Goal: Task Accomplishment & Management: Manage account settings

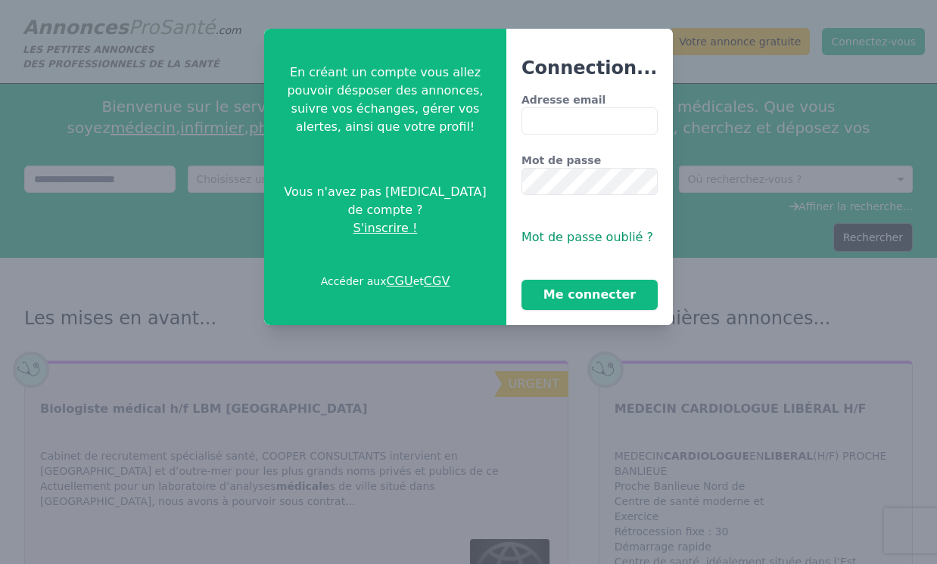
click at [545, 114] on input "Adresse email" at bounding box center [589, 120] width 136 height 27
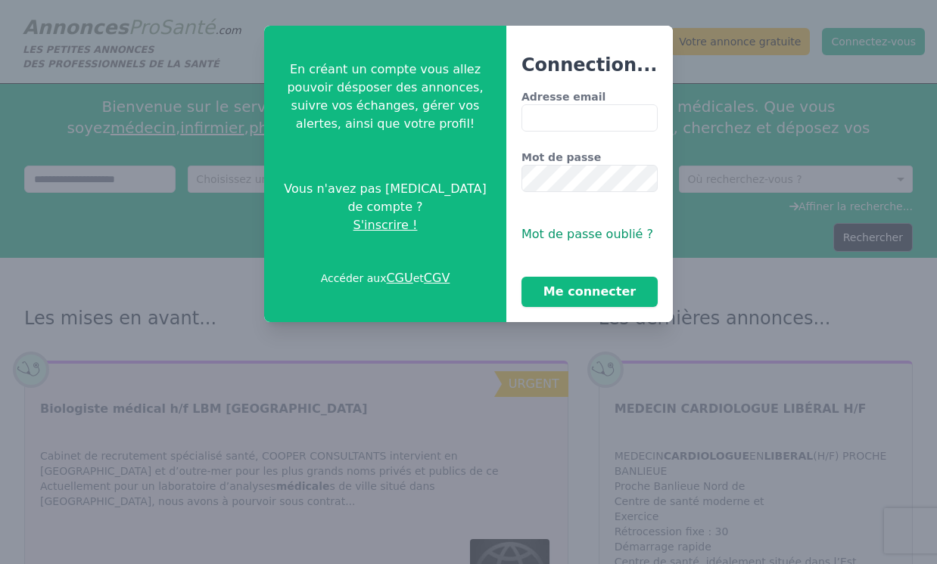
type input "**********"
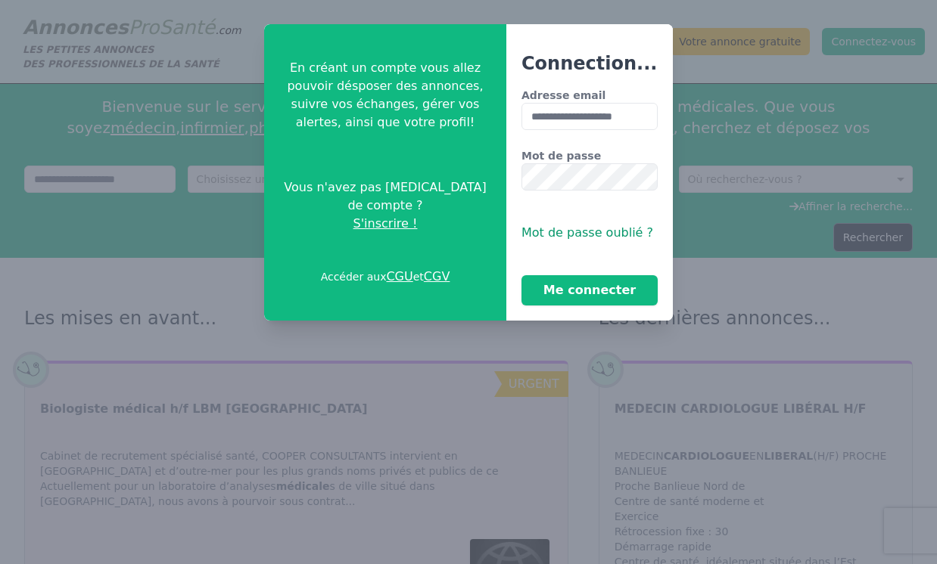
click at [635, 255] on div "**********" at bounding box center [589, 197] width 136 height 218
click at [624, 293] on button "Me connecter" at bounding box center [589, 290] width 136 height 30
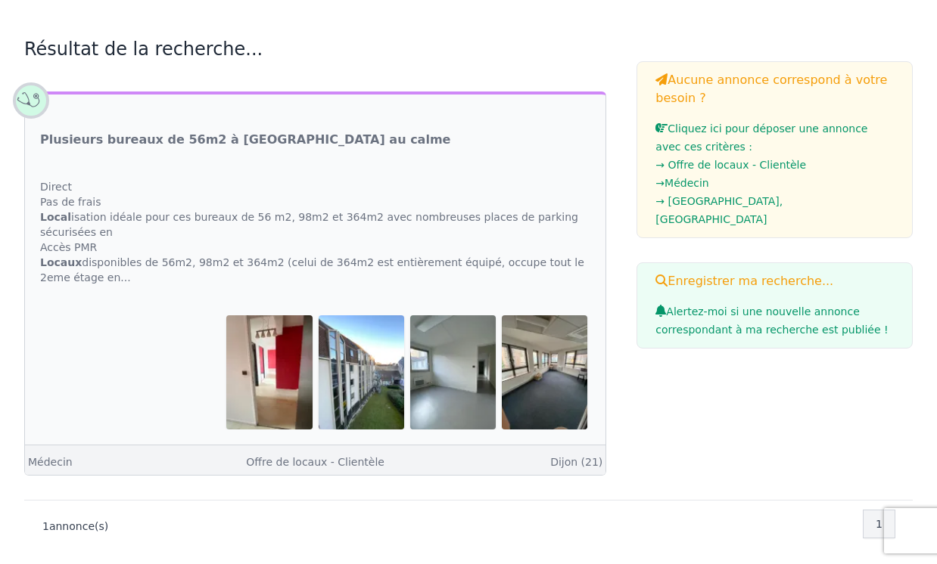
scroll to position [208, 0]
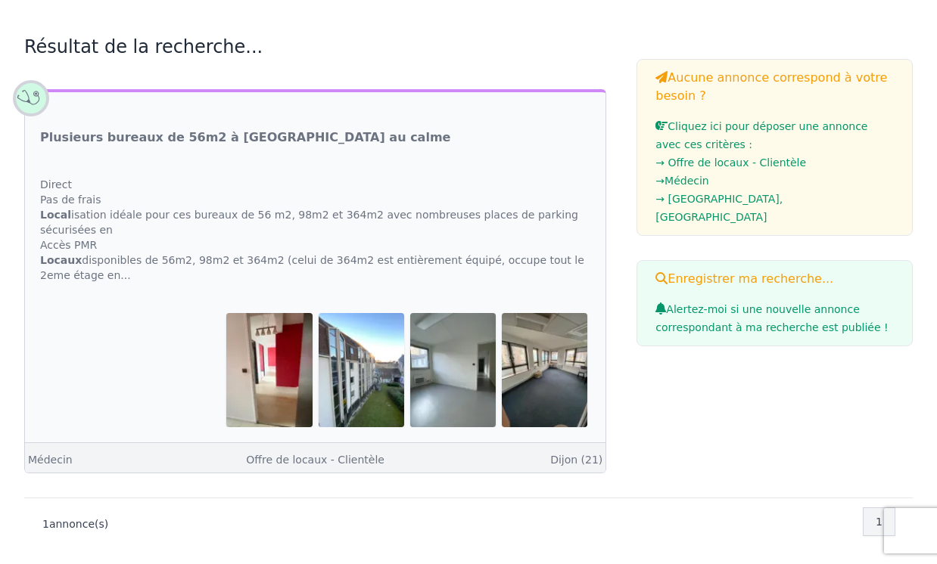
click at [266, 219] on div "Direct Pas de frais Local isation idéale pour ces bureaux de 56 m2, 98m2 et 364…" at bounding box center [315, 230] width 580 height 136
click at [572, 459] on link "Dijon (21)" at bounding box center [576, 460] width 52 height 12
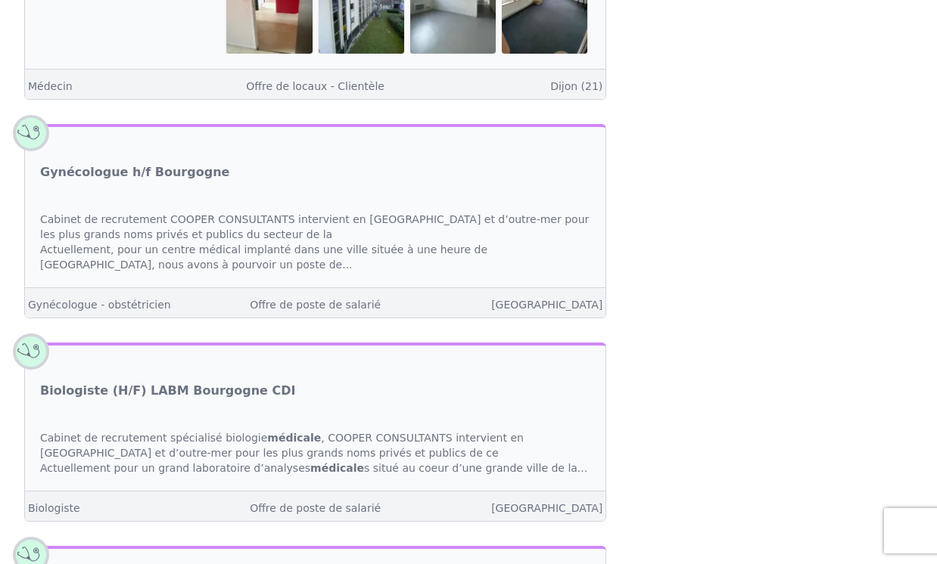
scroll to position [1098, 0]
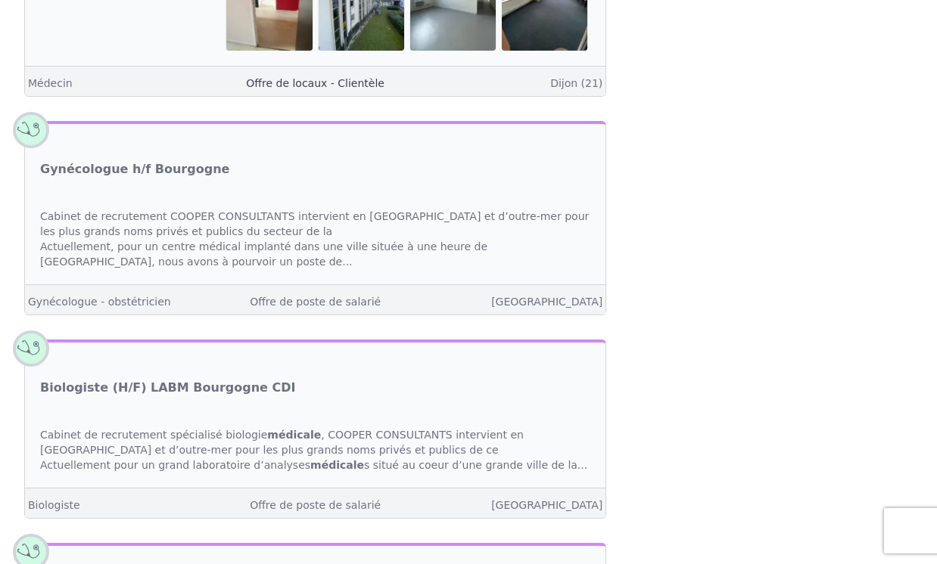
click at [347, 89] on link "Offre de locaux - Clientèle" at bounding box center [315, 83] width 138 height 12
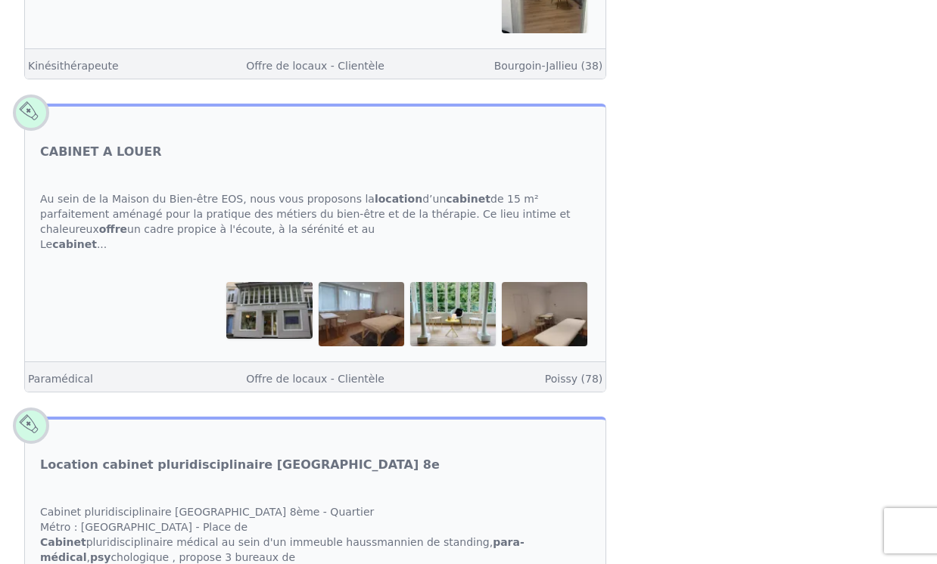
scroll to position [576, 0]
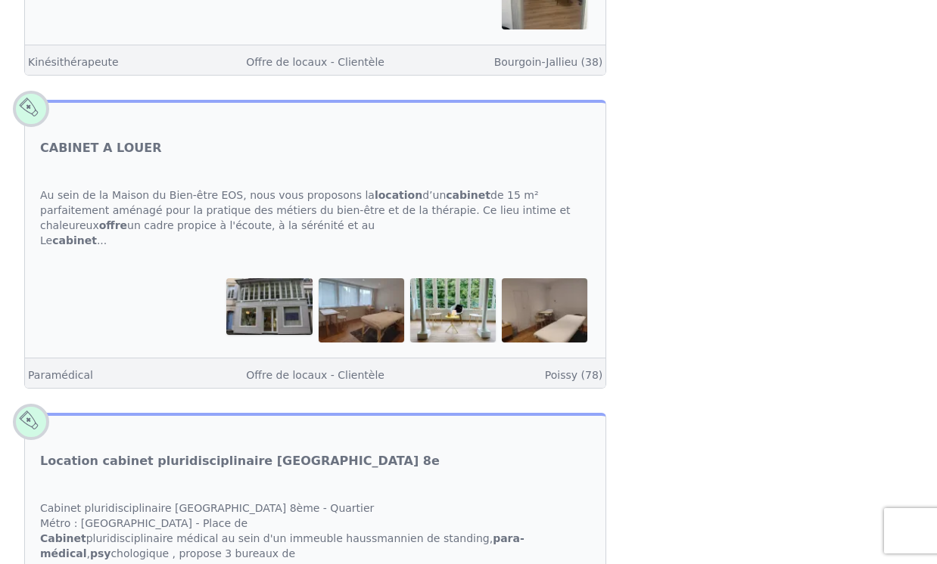
drag, startPoint x: 98, startPoint y: 210, endPoint x: 73, endPoint y: 225, distance: 29.2
click at [98, 210] on div "Au sein de la Maison du Bien-être EOS, nous vous proposons la location d’un cab…" at bounding box center [315, 218] width 580 height 91
drag, startPoint x: 64, startPoint y: 244, endPoint x: 142, endPoint y: 251, distance: 77.5
click at [65, 244] on strong "cabinet" at bounding box center [74, 241] width 45 height 12
drag, startPoint x: 192, startPoint y: 318, endPoint x: 145, endPoint y: 327, distance: 48.5
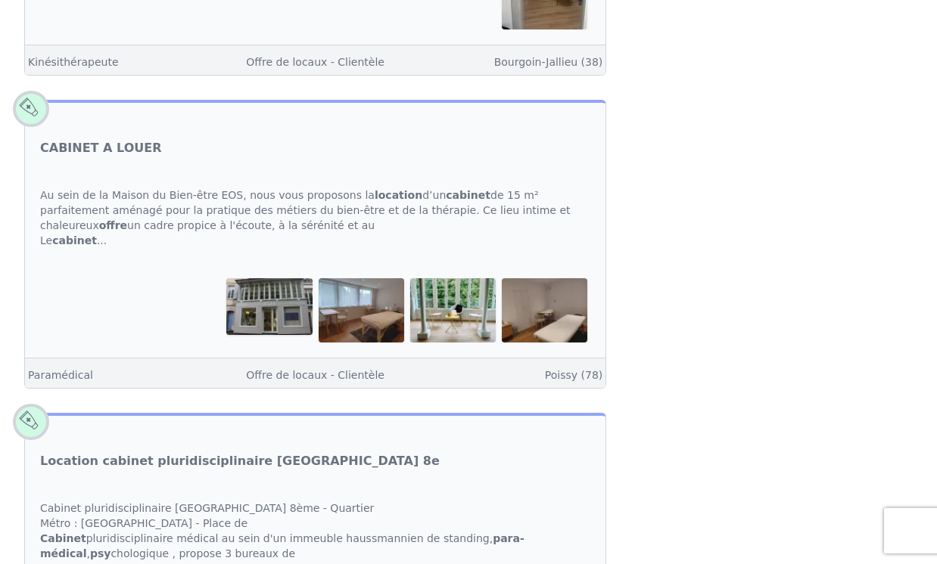
click at [182, 319] on div at bounding box center [315, 310] width 550 height 64
click at [351, 375] on link "Offre de locaux - Clientèle" at bounding box center [315, 375] width 138 height 12
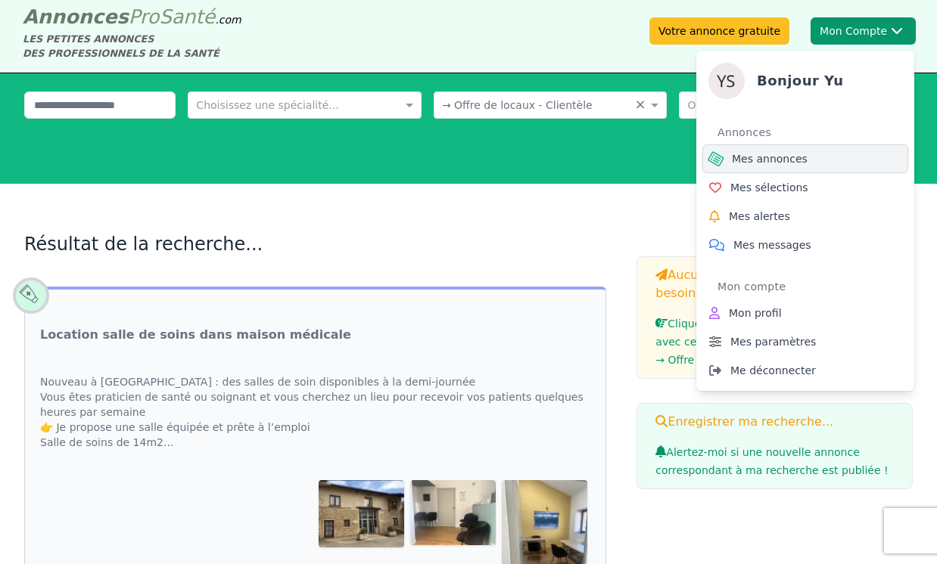
scroll to position [11, 0]
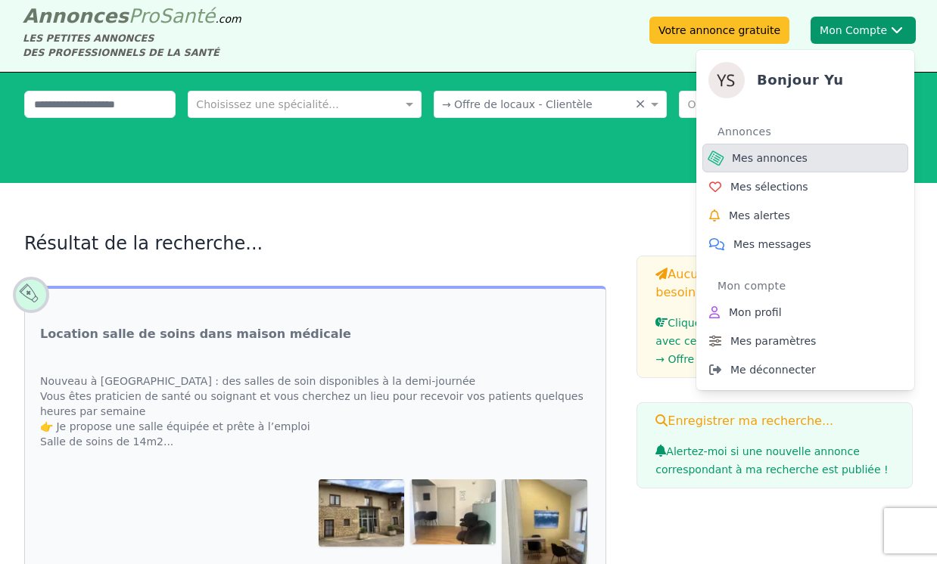
click at [802, 162] on span "Mes annonces" at bounding box center [770, 158] width 76 height 15
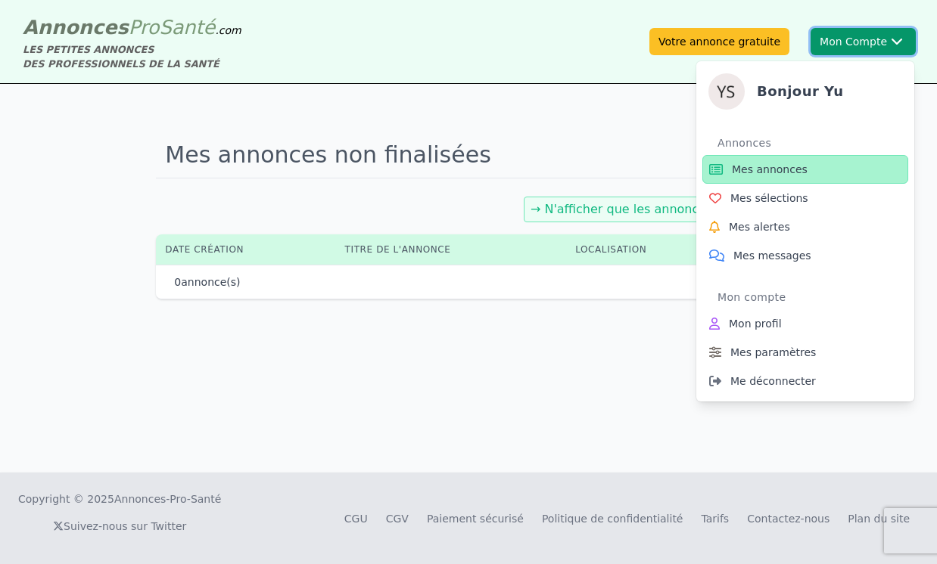
click at [891, 43] on icon at bounding box center [897, 41] width 12 height 8
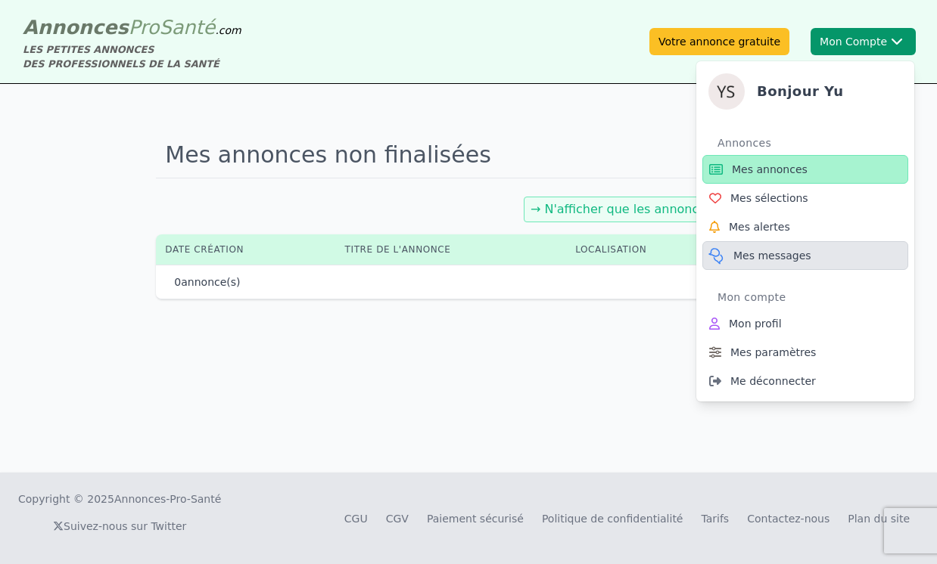
click at [795, 254] on span "Mes messages" at bounding box center [772, 255] width 78 height 15
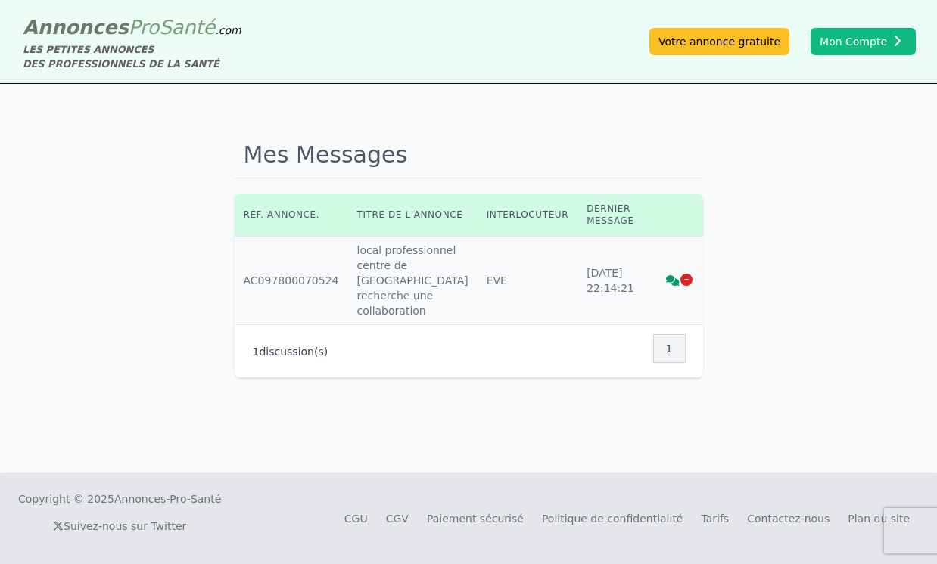
click at [411, 108] on div "Mes Messages Réf. annonce. Titre de l'annonce Interlocuteur Dernier message Réf…" at bounding box center [468, 278] width 937 height 389
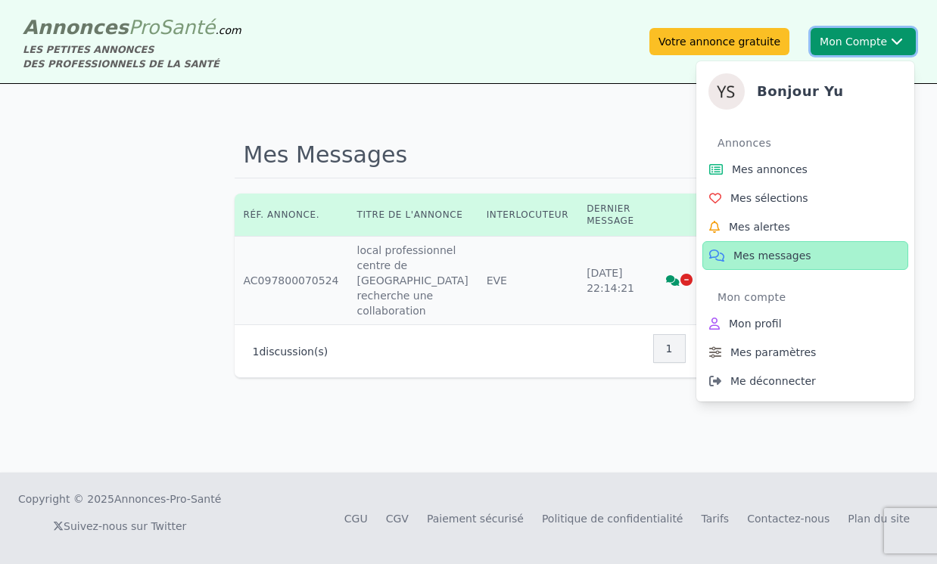
click at [846, 44] on button "Mon Compte Bonjour yu Annonces Mes annonces Mes sélections Mes alertes Mes mess…" at bounding box center [862, 41] width 105 height 27
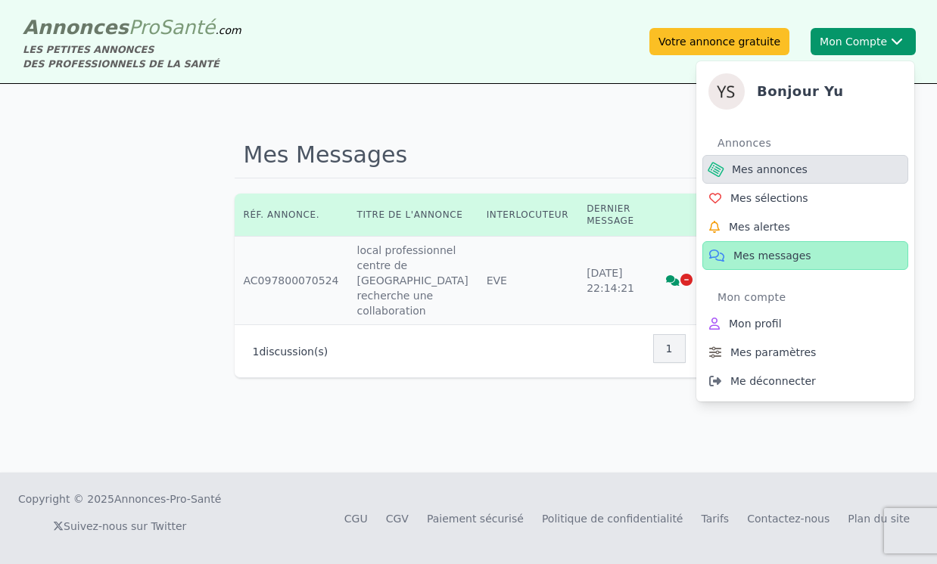
click at [776, 169] on span "Mes annonces" at bounding box center [770, 169] width 76 height 15
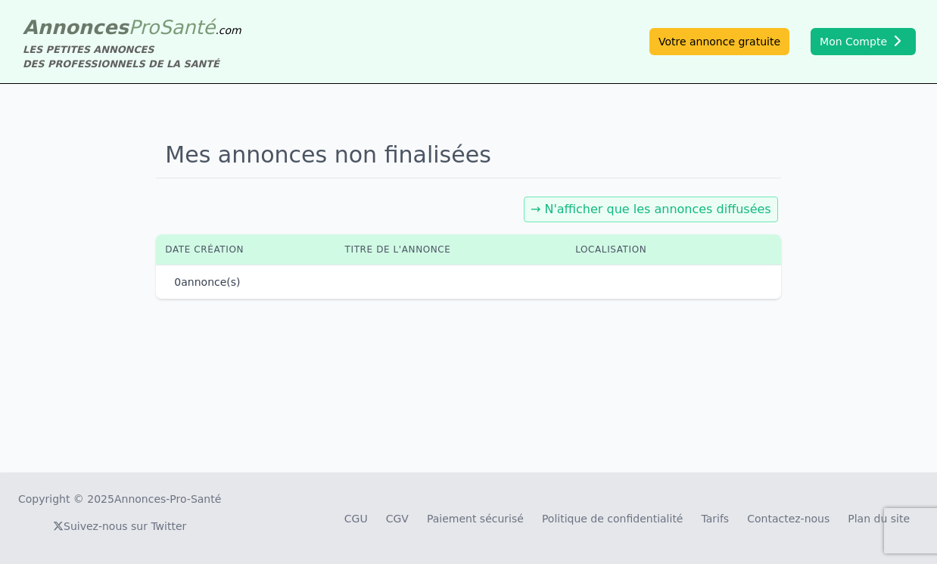
drag, startPoint x: 473, startPoint y: 93, endPoint x: 403, endPoint y: 68, distance: 74.0
click at [470, 92] on div "Mes annonces non finalisées → N'afficher que les annonces diffusées Date créati…" at bounding box center [468, 278] width 937 height 389
